Goal: Task Accomplishment & Management: Complete application form

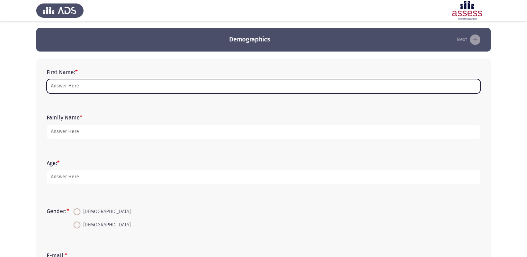
click at [86, 89] on input "First Name: *" at bounding box center [264, 86] width 434 height 14
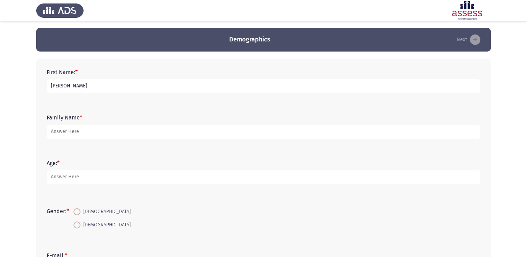
type input "[PERSON_NAME]"
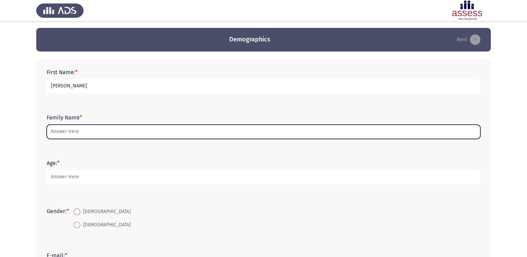
click at [185, 129] on input "Family Name *" at bounding box center [264, 132] width 434 height 14
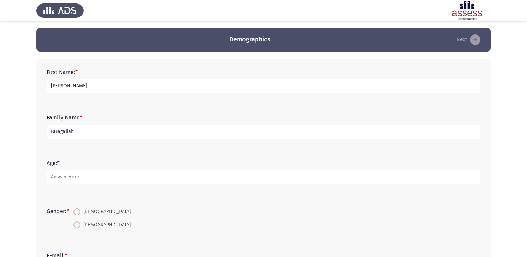
type input "Faragallah"
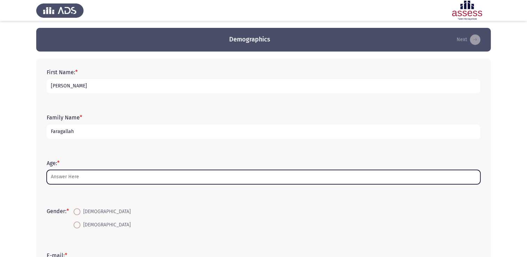
click at [112, 179] on input "Age: *" at bounding box center [264, 177] width 434 height 14
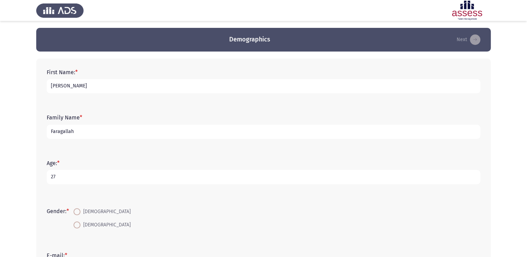
type input "27"
click at [79, 213] on span at bounding box center [77, 211] width 7 height 7
click at [79, 213] on input "[DEMOGRAPHIC_DATA]" at bounding box center [77, 211] width 7 height 7
radio input "true"
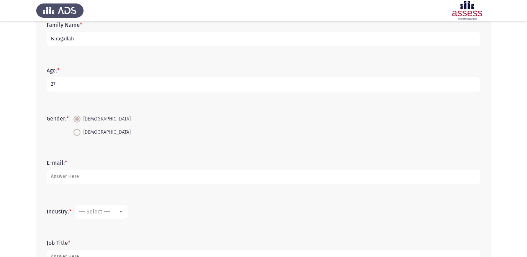
scroll to position [92, 0]
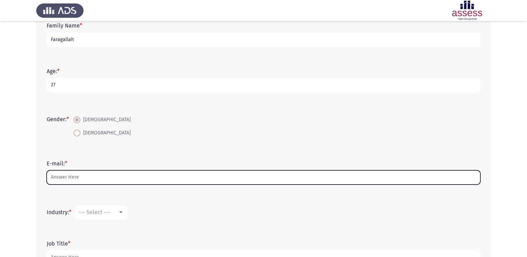
click at [84, 178] on input "E-mail: *" at bounding box center [264, 177] width 434 height 14
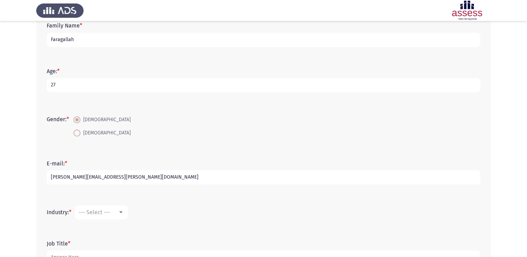
type input "[PERSON_NAME][EMAIL_ADDRESS][PERSON_NAME][DOMAIN_NAME]"
click at [95, 210] on span "--- Select ---" at bounding box center [94, 212] width 31 height 7
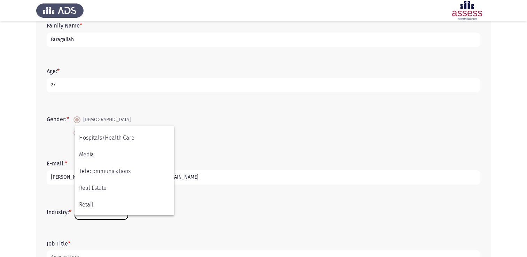
scroll to position [229, 0]
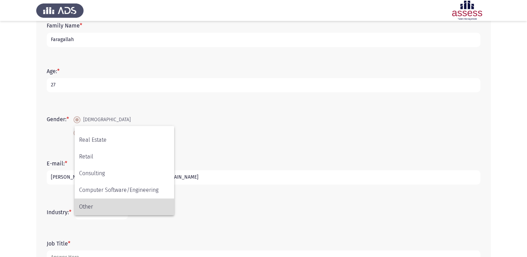
click at [90, 208] on span "Other" at bounding box center [124, 207] width 91 height 17
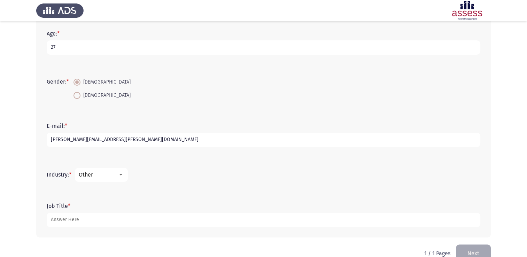
scroll to position [145, 0]
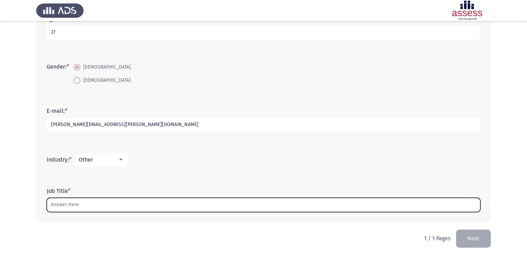
click at [84, 204] on input "Job Title *" at bounding box center [264, 205] width 434 height 14
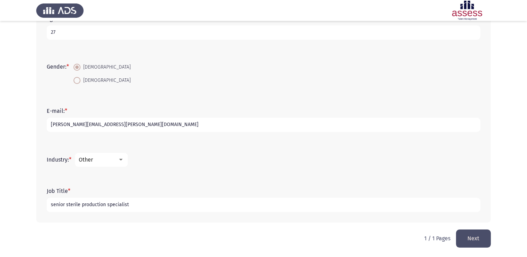
type input "senior sterile production specialist"
click at [469, 240] on button "Next" at bounding box center [473, 239] width 35 height 18
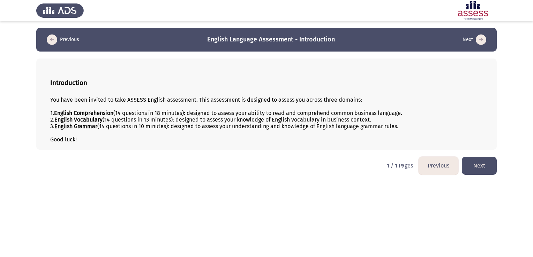
click at [483, 165] on button "Next" at bounding box center [478, 166] width 35 height 18
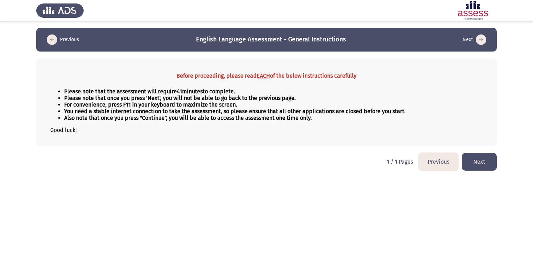
click at [474, 164] on button "Next" at bounding box center [478, 162] width 35 height 18
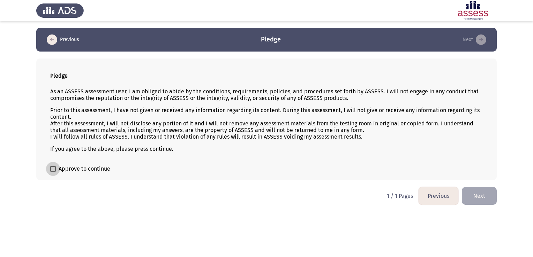
click at [54, 168] on span at bounding box center [53, 169] width 6 height 6
click at [53, 172] on input "Approve to continue" at bounding box center [53, 172] width 0 height 0
checkbox input "true"
click at [474, 198] on button "Next" at bounding box center [478, 196] width 35 height 18
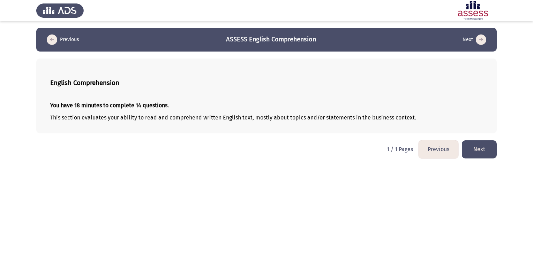
click at [468, 153] on button "Next" at bounding box center [478, 149] width 35 height 18
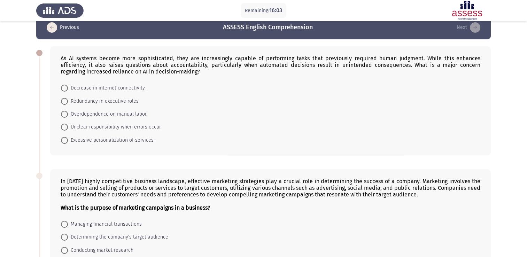
scroll to position [12, 0]
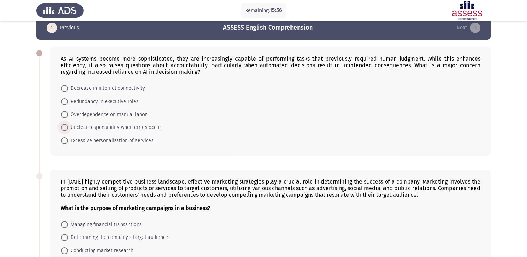
click at [67, 128] on span at bounding box center [64, 127] width 7 height 7
click at [67, 128] on input "Unclear responsibility when errors occur." at bounding box center [64, 127] width 7 height 7
radio input "true"
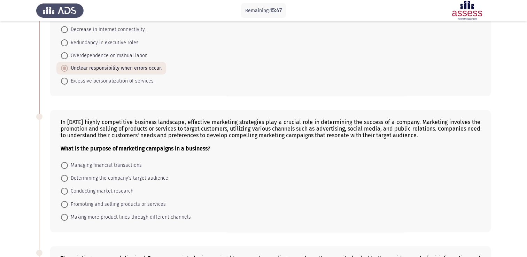
scroll to position [72, 0]
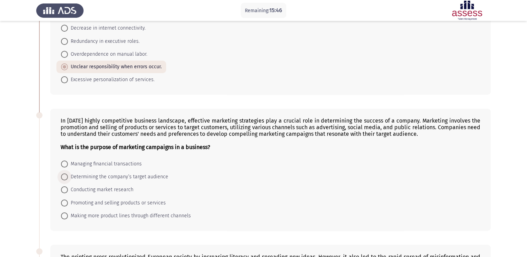
click at [66, 178] on span at bounding box center [64, 177] width 7 height 7
click at [66, 178] on input "Determining the company’s target audience" at bounding box center [64, 177] width 7 height 7
radio input "true"
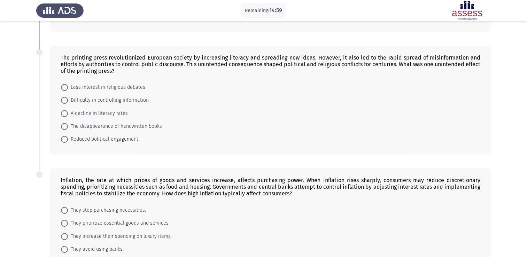
scroll to position [277, 0]
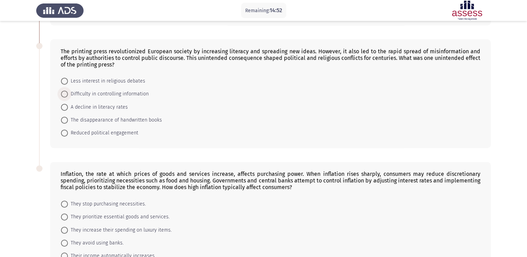
click at [64, 94] on span at bounding box center [64, 94] width 7 height 7
click at [64, 94] on input "Difficulty in controlling information" at bounding box center [64, 94] width 7 height 7
radio input "true"
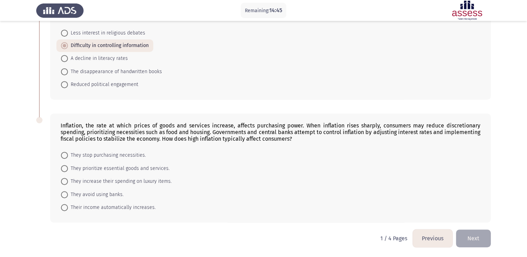
scroll to position [326, 0]
click at [65, 169] on span at bounding box center [64, 168] width 7 height 7
click at [65, 169] on input "They prioritize essential goods and services." at bounding box center [64, 168] width 7 height 7
radio input "true"
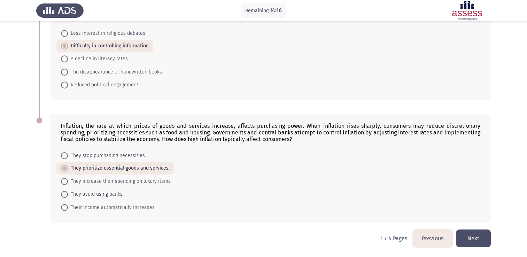
scroll to position [325, 0]
click at [473, 238] on button "Next" at bounding box center [473, 239] width 35 height 18
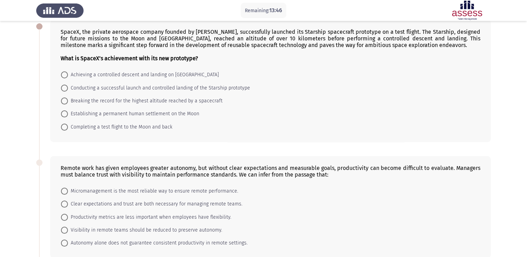
scroll to position [39, 0]
click at [67, 86] on span at bounding box center [64, 87] width 7 height 7
click at [67, 86] on input "Conducting a successful launch and controlled landing of the Starship prototype" at bounding box center [64, 87] width 7 height 7
radio input "true"
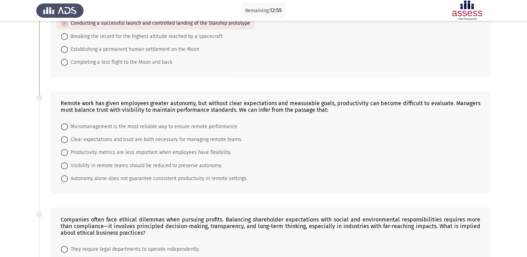
scroll to position [102, 0]
click at [66, 182] on span at bounding box center [64, 179] width 7 height 7
click at [66, 182] on input "Autonomy alone does not guarantee consistent productivity in remote settings." at bounding box center [64, 179] width 7 height 7
radio input "true"
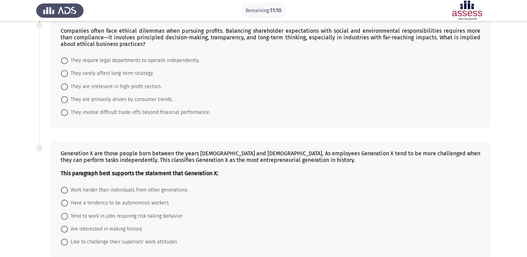
scroll to position [291, 0]
click at [66, 114] on span at bounding box center [64, 112] width 7 height 7
click at [66, 114] on input "They involve difficult trade-offs beyond financial performance." at bounding box center [64, 112] width 7 height 7
radio input "true"
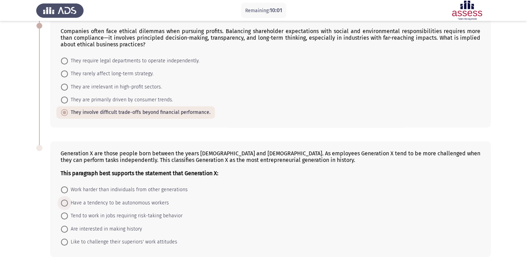
click at [66, 203] on span at bounding box center [64, 203] width 7 height 7
click at [66, 203] on input "Have a tendency to be autonomous workers" at bounding box center [64, 203] width 7 height 7
radio input "true"
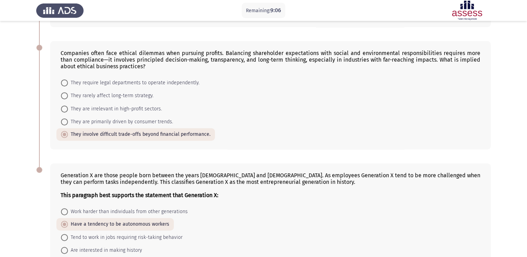
scroll to position [325, 0]
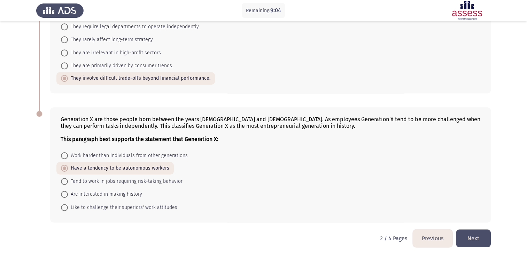
click at [473, 236] on button "Next" at bounding box center [473, 239] width 35 height 18
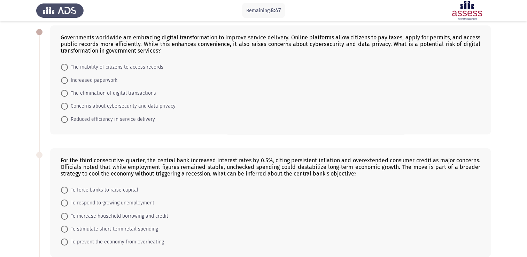
scroll to position [33, 0]
click at [66, 108] on span at bounding box center [64, 106] width 7 height 7
click at [66, 108] on input "Concerns about cybersecurity and data privacy" at bounding box center [64, 106] width 7 height 7
radio input "true"
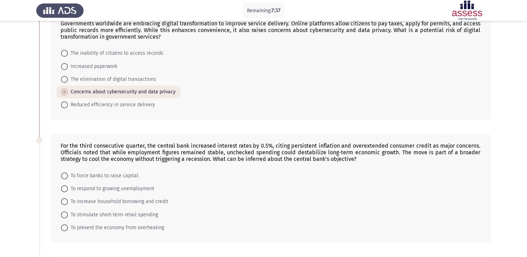
scroll to position [47, 0]
click at [67, 227] on span at bounding box center [64, 227] width 7 height 7
click at [67, 227] on input "To prevent the economy from overheating" at bounding box center [64, 227] width 7 height 7
radio input "true"
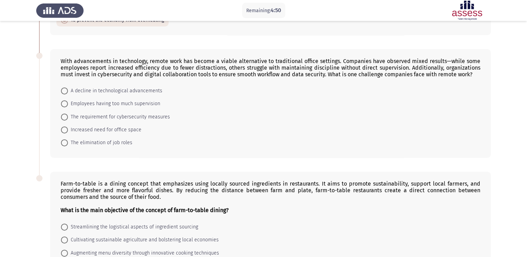
scroll to position [249, 0]
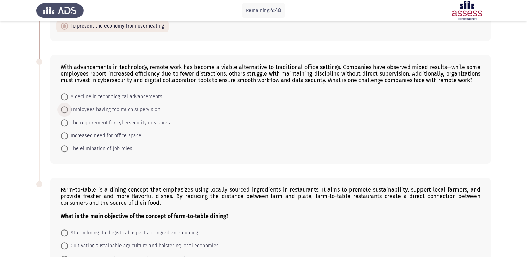
click at [64, 111] on span at bounding box center [64, 109] width 7 height 7
click at [64, 111] on input "Employees having too much supervision" at bounding box center [64, 109] width 7 height 7
radio input "true"
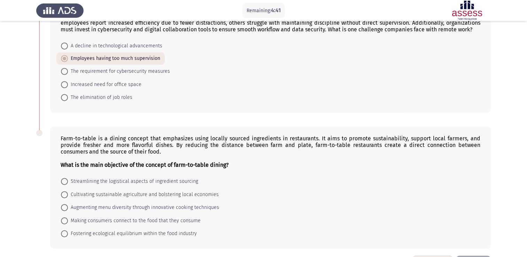
scroll to position [326, 0]
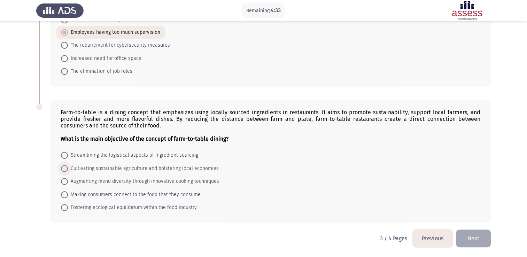
click at [65, 171] on span at bounding box center [64, 168] width 7 height 7
click at [65, 171] on input "Cultivating sustainable agriculture and bolstering local economies" at bounding box center [64, 168] width 7 height 7
radio input "true"
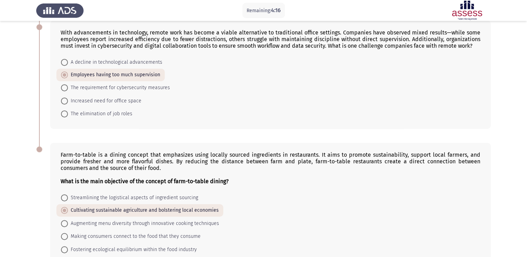
scroll to position [325, 0]
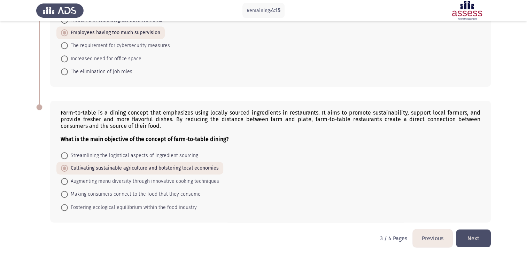
click at [473, 236] on button "Next" at bounding box center [473, 239] width 35 height 18
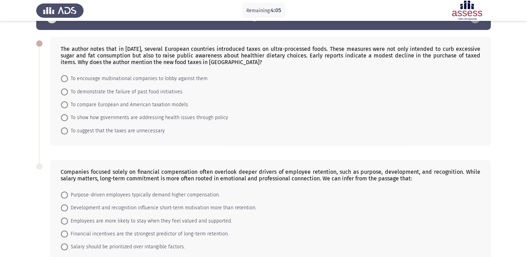
scroll to position [26, 0]
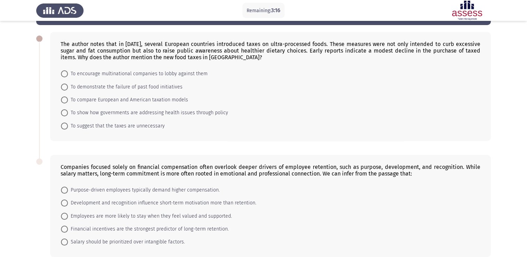
click at [66, 114] on span at bounding box center [64, 112] width 7 height 7
click at [66, 114] on input "To show how governments are addressing health issues through policy" at bounding box center [64, 112] width 7 height 7
radio input "true"
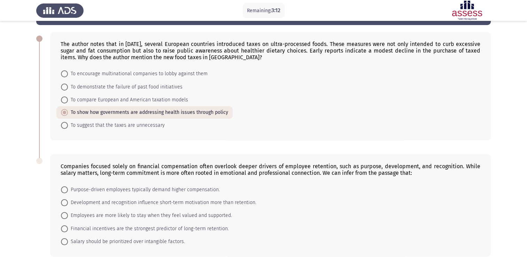
scroll to position [61, 0]
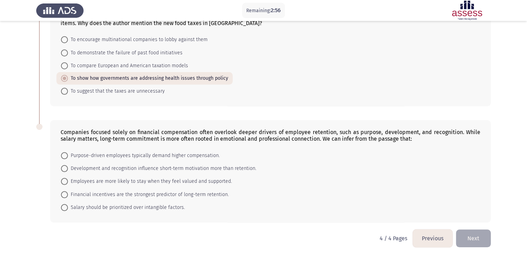
click at [67, 183] on span at bounding box center [64, 181] width 7 height 7
click at [67, 183] on input "Employees are more likely to stay when they feel valued and supported." at bounding box center [64, 181] width 7 height 7
radio input "true"
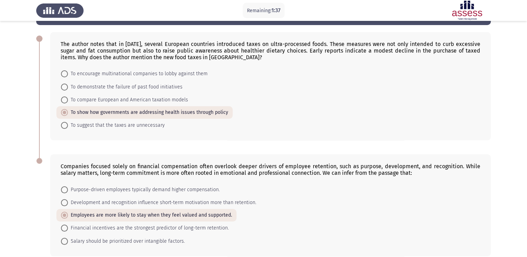
scroll to position [60, 0]
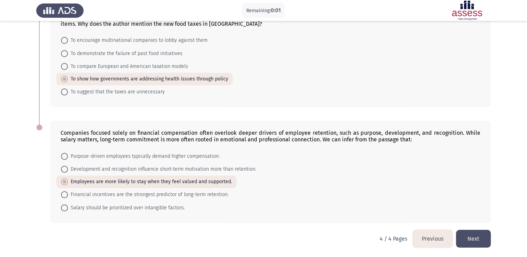
click at [477, 236] on button "Next" at bounding box center [473, 239] width 35 height 18
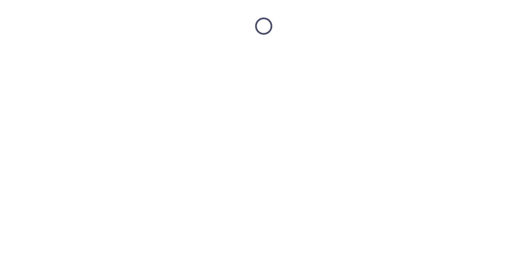
scroll to position [0, 0]
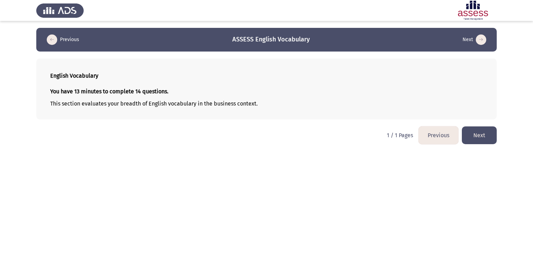
click at [471, 138] on button "Next" at bounding box center [478, 136] width 35 height 18
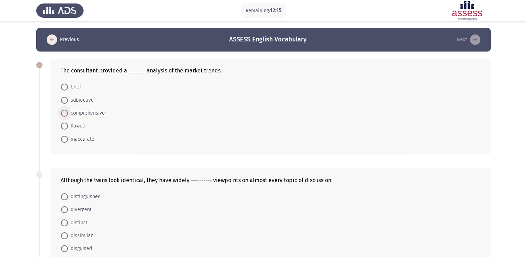
click at [67, 112] on span at bounding box center [64, 113] width 7 height 7
click at [67, 112] on input "comprehensive" at bounding box center [64, 113] width 7 height 7
radio input "true"
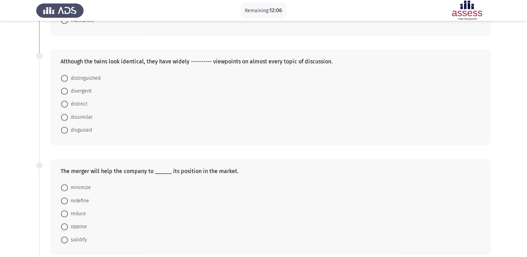
scroll to position [120, 0]
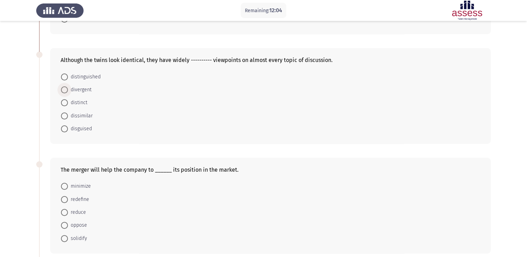
click at [66, 89] on span at bounding box center [64, 89] width 7 height 7
click at [66, 89] on input "divergent" at bounding box center [64, 89] width 7 height 7
radio input "true"
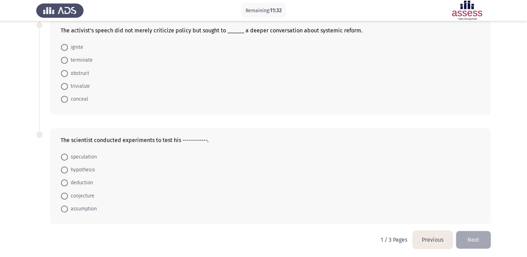
scroll to position [368, 0]
click at [90, 169] on span "hypothesis" at bounding box center [81, 170] width 27 height 8
click at [68, 169] on input "hypothesis" at bounding box center [64, 169] width 7 height 7
radio input "true"
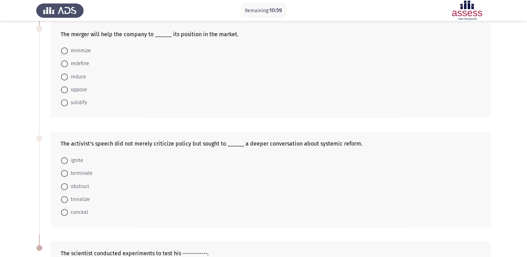
scroll to position [226, 0]
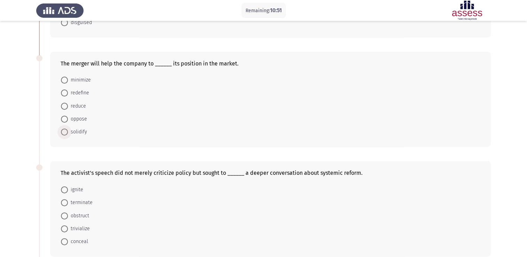
click at [67, 131] on span at bounding box center [64, 132] width 7 height 7
click at [67, 131] on input "solidify" at bounding box center [64, 132] width 7 height 7
radio input "true"
click at [62, 189] on span at bounding box center [64, 189] width 7 height 7
click at [62, 189] on input "ignite" at bounding box center [64, 189] width 7 height 7
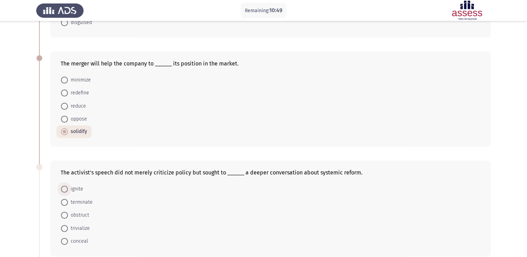
radio input "true"
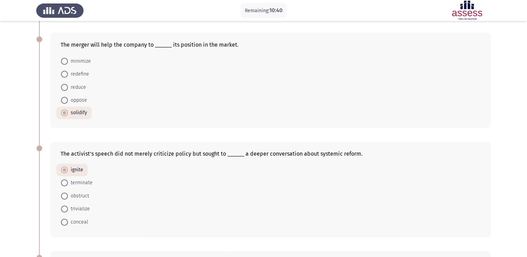
scroll to position [367, 0]
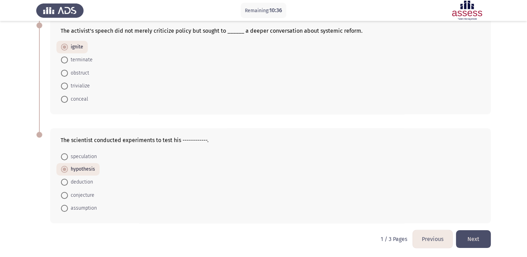
click at [479, 241] on button "Next" at bounding box center [473, 239] width 35 height 18
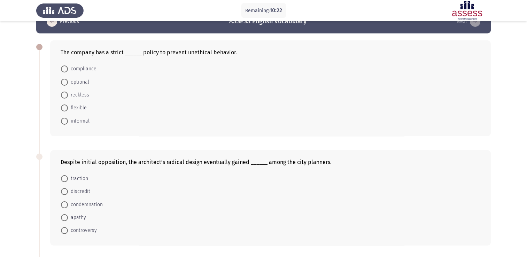
scroll to position [18, 0]
click at [70, 70] on span "compliance" at bounding box center [82, 69] width 29 height 8
click at [68, 70] on input "compliance" at bounding box center [64, 69] width 7 height 7
radio input "true"
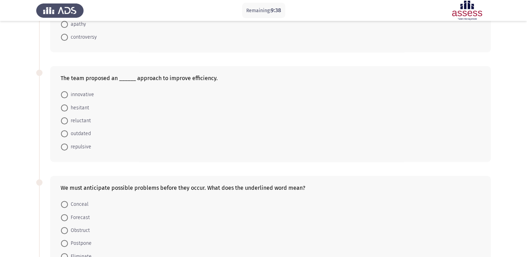
scroll to position [369, 0]
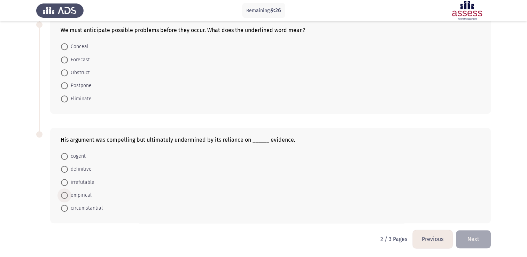
click at [64, 195] on span at bounding box center [64, 195] width 7 height 7
click at [64, 195] on input "empirical" at bounding box center [64, 195] width 7 height 7
radio input "true"
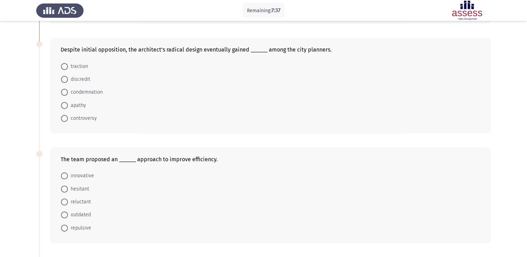
scroll to position [137, 0]
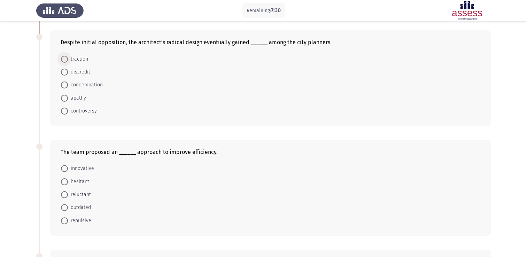
click at [67, 58] on span at bounding box center [64, 59] width 7 height 7
click at [67, 58] on input "traction" at bounding box center [64, 59] width 7 height 7
radio input "true"
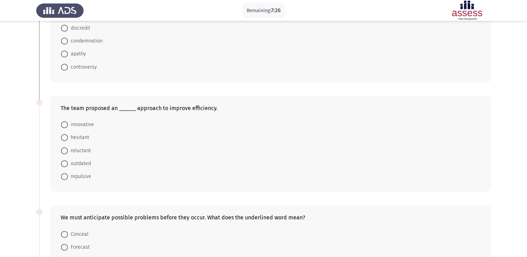
scroll to position [183, 0]
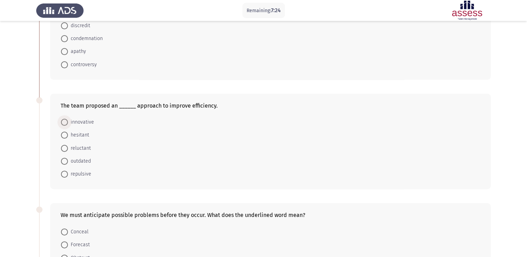
click at [64, 123] on span at bounding box center [64, 122] width 7 height 7
click at [64, 123] on input "innovative" at bounding box center [64, 122] width 7 height 7
radio input "true"
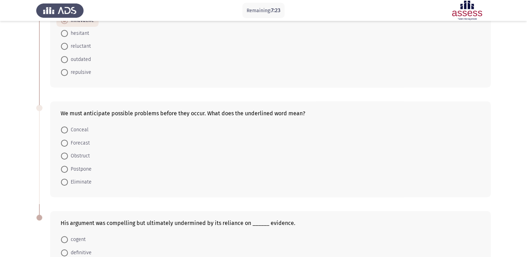
scroll to position [284, 0]
click at [67, 156] on span at bounding box center [64, 156] width 7 height 7
click at [67, 156] on input "Obstruct" at bounding box center [64, 156] width 7 height 7
radio input "true"
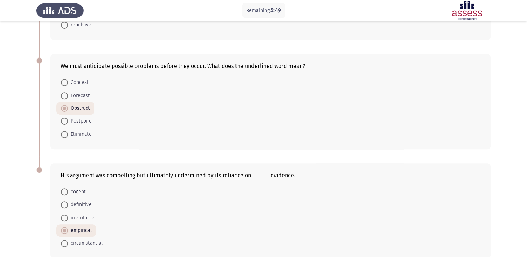
scroll to position [367, 0]
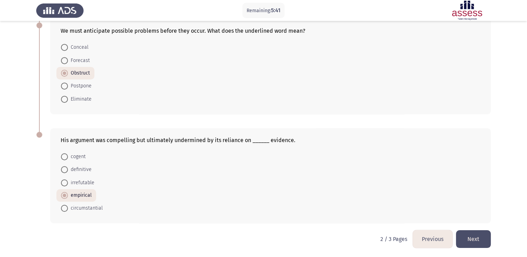
click at [472, 238] on button "Next" at bounding box center [473, 239] width 35 height 18
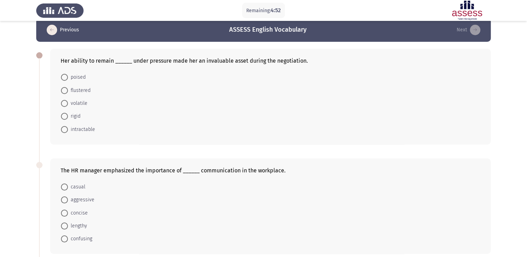
scroll to position [10, 0]
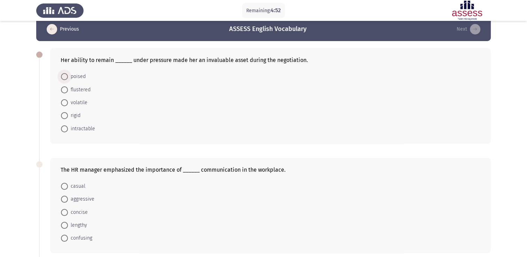
click at [65, 77] on span at bounding box center [64, 76] width 7 height 7
click at [65, 77] on input "poised" at bounding box center [64, 76] width 7 height 7
radio input "true"
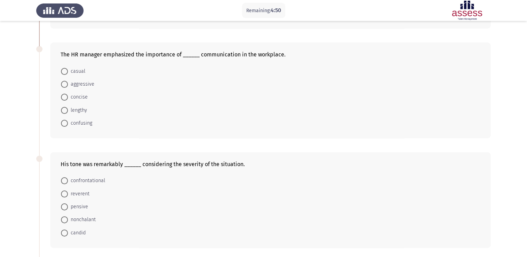
scroll to position [125, 0]
click at [63, 99] on span at bounding box center [64, 97] width 7 height 7
click at [63, 99] on input "concise" at bounding box center [64, 97] width 7 height 7
radio input "true"
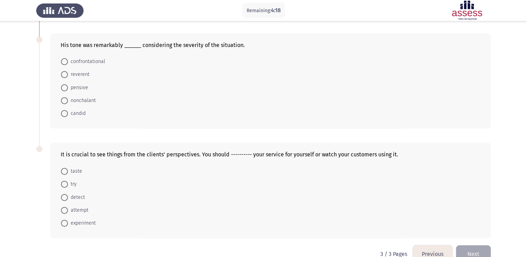
scroll to position [244, 0]
click at [66, 62] on span at bounding box center [64, 61] width 7 height 7
click at [66, 62] on input "confrontational" at bounding box center [64, 61] width 7 height 7
radio input "true"
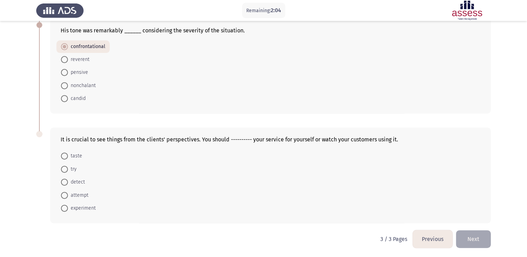
scroll to position [258, 0]
click at [76, 180] on span "detect" at bounding box center [76, 182] width 17 height 8
click at [68, 180] on input "detect" at bounding box center [64, 182] width 7 height 7
radio input "true"
click at [475, 237] on button "Next" at bounding box center [473, 239] width 35 height 18
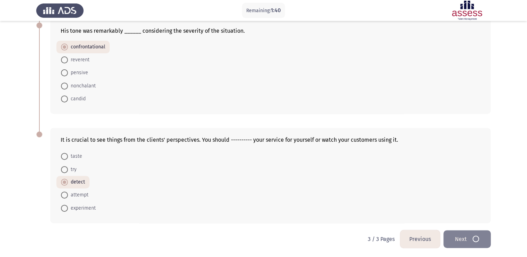
scroll to position [0, 0]
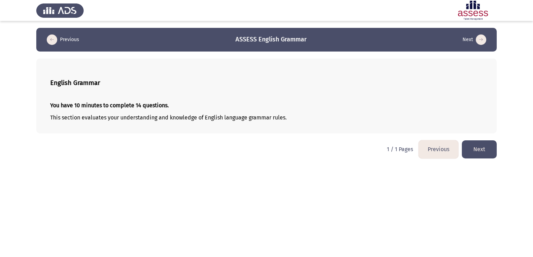
click at [478, 148] on button "Next" at bounding box center [478, 149] width 35 height 18
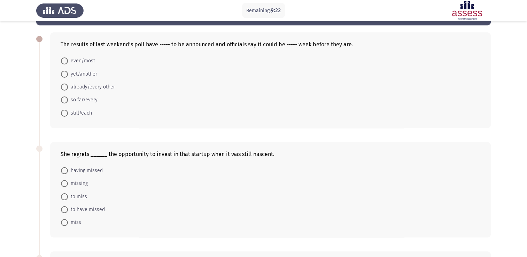
scroll to position [26, 0]
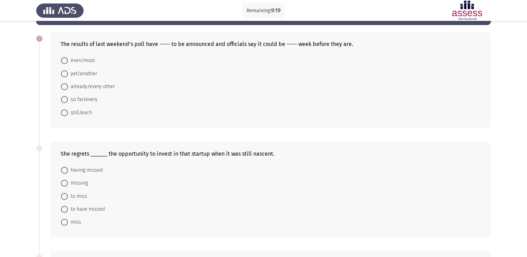
click at [66, 75] on span at bounding box center [64, 73] width 7 height 7
click at [66, 75] on input "yet/another" at bounding box center [64, 73] width 7 height 7
radio input "true"
click at [67, 172] on span at bounding box center [64, 170] width 7 height 7
click at [67, 172] on input "having missed" at bounding box center [64, 170] width 7 height 7
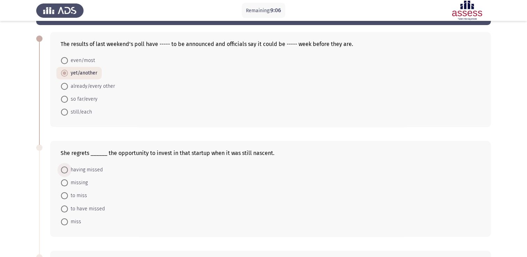
radio input "true"
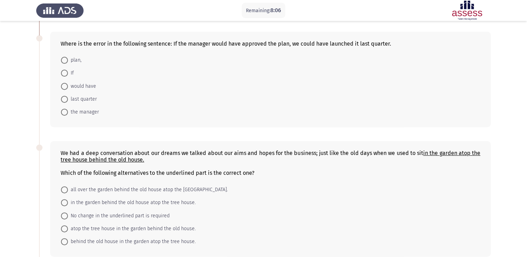
scroll to position [245, 0]
click at [63, 86] on span at bounding box center [64, 86] width 7 height 7
click at [63, 86] on input "would have" at bounding box center [64, 86] width 7 height 7
radio input "true"
click at [70, 228] on span "atop the tree house in the garden behind the old house." at bounding box center [132, 229] width 128 height 8
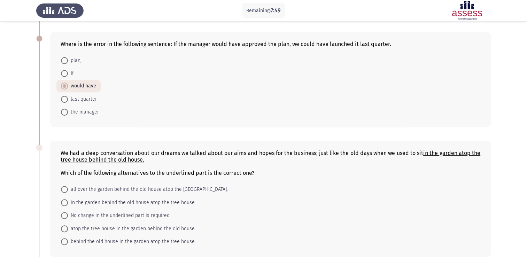
click at [68, 228] on input "atop the tree house in the garden behind the old house." at bounding box center [64, 229] width 7 height 7
radio input "true"
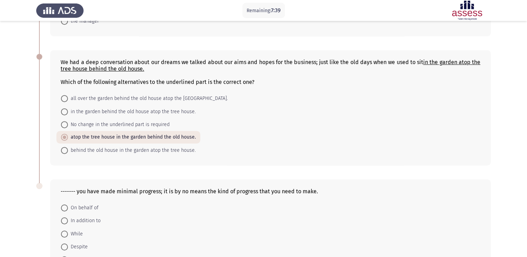
scroll to position [388, 0]
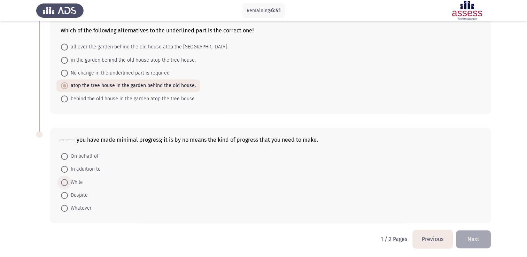
click at [66, 181] on span at bounding box center [64, 182] width 7 height 7
click at [66, 181] on input "While" at bounding box center [64, 182] width 7 height 7
radio input "true"
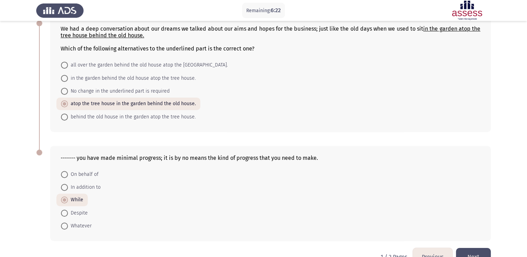
scroll to position [369, 0]
click at [475, 254] on button "Next" at bounding box center [473, 257] width 35 height 18
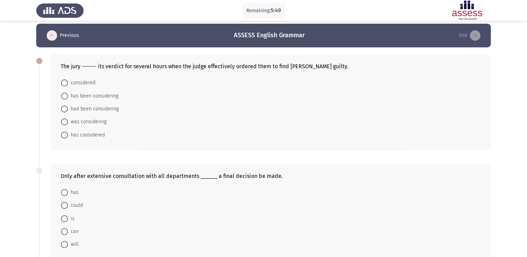
scroll to position [0, 0]
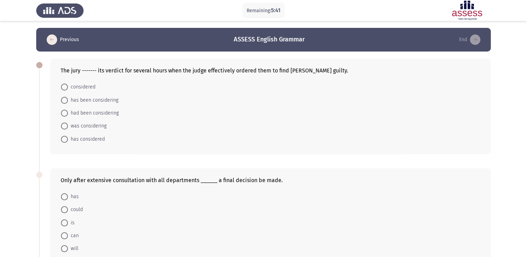
click at [67, 112] on span at bounding box center [64, 113] width 7 height 7
click at [67, 112] on input "had been considering" at bounding box center [64, 113] width 7 height 7
radio input "true"
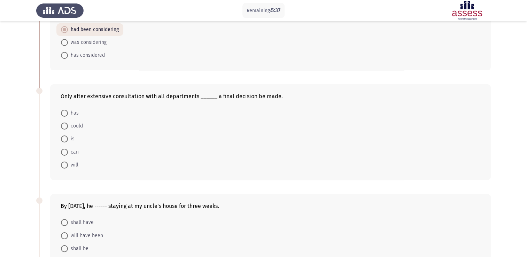
scroll to position [83, 0]
click at [64, 153] on span at bounding box center [64, 153] width 0 height 0
click at [64, 152] on input "can" at bounding box center [64, 152] width 7 height 7
radio input "true"
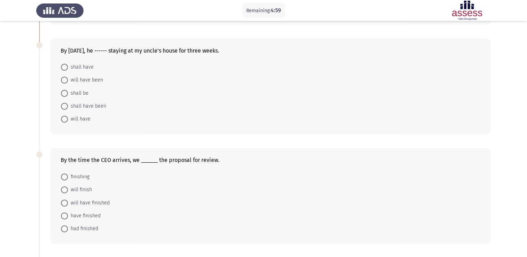
scroll to position [368, 0]
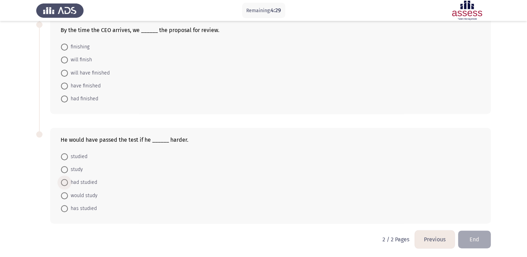
click at [65, 183] on span at bounding box center [64, 182] width 7 height 7
click at [65, 183] on input "had studied" at bounding box center [64, 182] width 7 height 7
radio input "true"
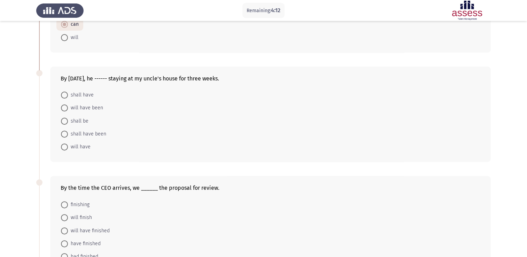
scroll to position [211, 0]
click at [93, 109] on span "will have been" at bounding box center [85, 108] width 35 height 8
click at [68, 109] on input "will have been" at bounding box center [64, 108] width 7 height 7
radio input "true"
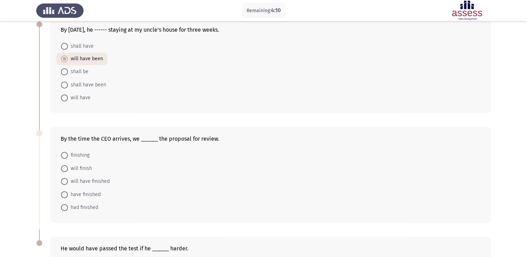
scroll to position [266, 0]
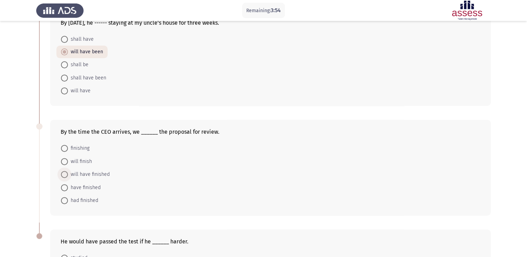
click at [66, 173] on span at bounding box center [64, 174] width 7 height 7
click at [66, 173] on input "will have finished" at bounding box center [64, 174] width 7 height 7
radio input "true"
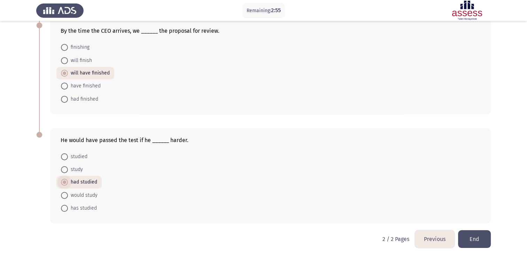
click at [71, 179] on span "had studied" at bounding box center [82, 182] width 29 height 8
click at [68, 179] on input "had studied" at bounding box center [64, 182] width 7 height 7
click at [162, 178] on form "studied study had studied would study has studied" at bounding box center [271, 182] width 420 height 64
click at [80, 155] on span "studied" at bounding box center [78, 157] width 20 height 8
click at [68, 155] on input "studied" at bounding box center [64, 156] width 7 height 7
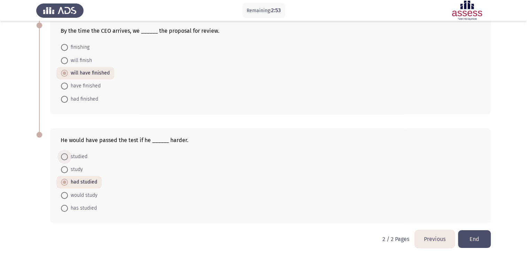
radio input "true"
click at [85, 155] on span "studied" at bounding box center [78, 156] width 20 height 8
click at [68, 155] on input "studied" at bounding box center [64, 156] width 7 height 7
click at [75, 224] on div "He would have passed the test if he ______ harder. studied study had studied wo…" at bounding box center [263, 175] width 455 height 109
click at [63, 168] on span at bounding box center [64, 169] width 7 height 7
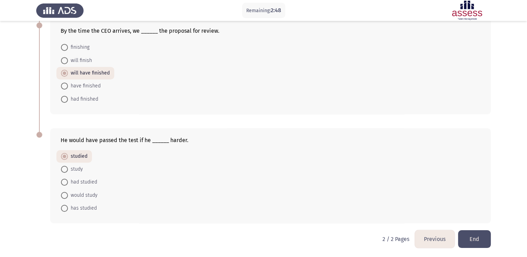
click at [63, 168] on input "study" at bounding box center [64, 169] width 7 height 7
radio input "true"
click at [68, 184] on span "had studied" at bounding box center [82, 182] width 29 height 8
click at [68, 184] on input "had studied" at bounding box center [64, 182] width 7 height 7
radio input "true"
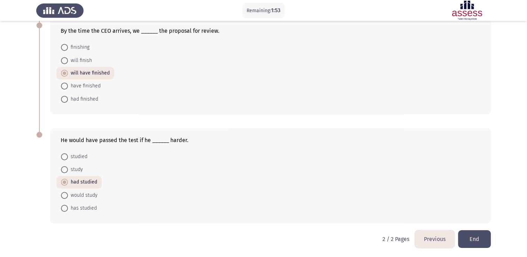
click at [469, 238] on button "End" at bounding box center [474, 239] width 33 height 18
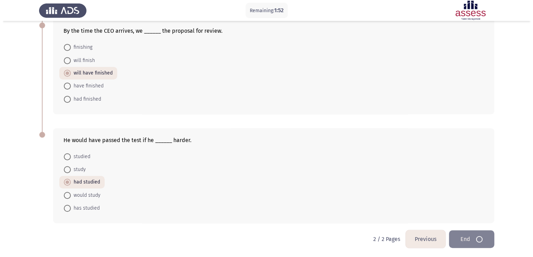
scroll to position [0, 0]
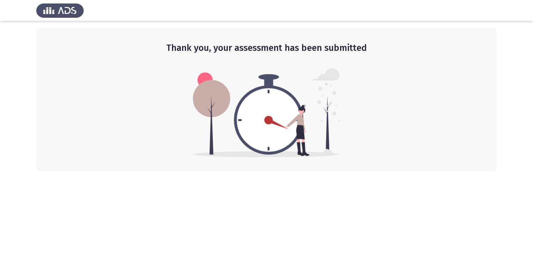
click at [346, 110] on div "Thank you, your assessment has been submitted" at bounding box center [266, 100] width 460 height 144
